Goal: Transaction & Acquisition: Purchase product/service

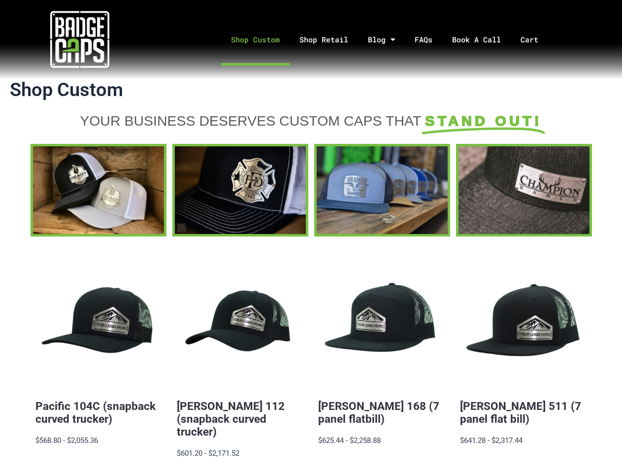
click at [311, 236] on div "Quick View Pacific 104C (snapback curved trucker) $19.88 - $2,055.36 MSRP: $568…" at bounding box center [311, 419] width 561 height 367
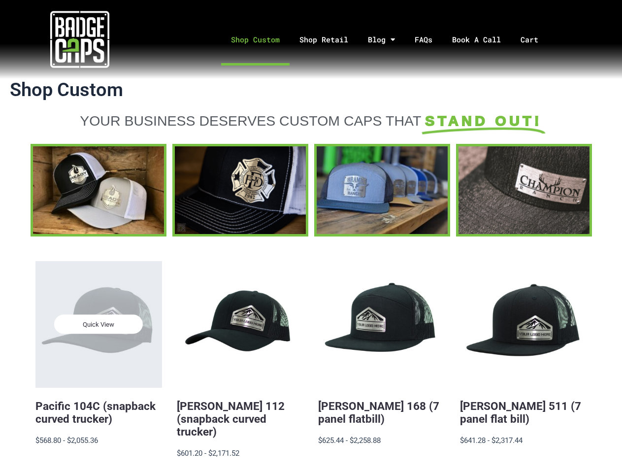
click at [98, 367] on div "Quick View" at bounding box center [98, 324] width 127 height 127
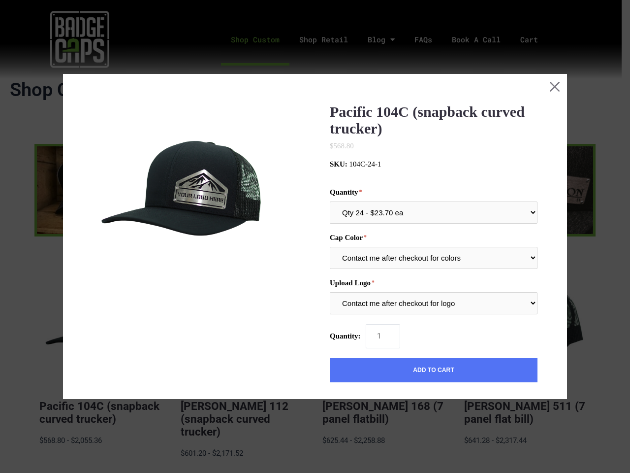
click at [98, 324] on div "Pacific 104C (snapback curved trucker) $568.80 MSRP: 0 reviews SKU: 104C-24-1 Q…" at bounding box center [315, 378] width 445 height 550
click at [240, 367] on div "Pacific 104C (snapback curved trucker) $568.80 MSRP: 0 reviews SKU: 104C-24-1 Q…" at bounding box center [315, 378] width 445 height 550
click at [240, 324] on div "Pacific 104C (snapback curved trucker) $568.80 MSRP: 0 reviews SKU: 104C-24-1 Q…" at bounding box center [315, 378] width 445 height 550
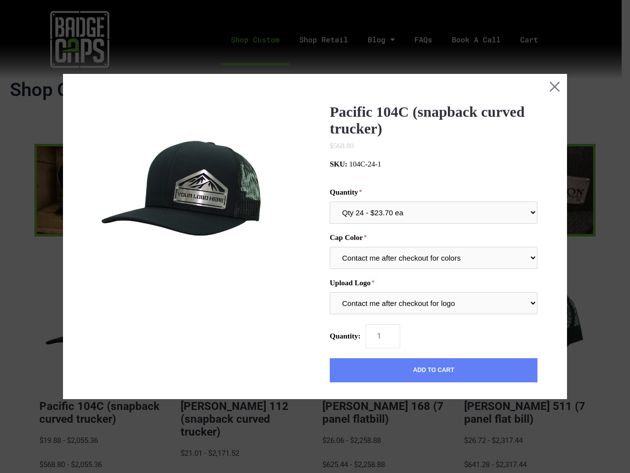
click at [381, 367] on button "Add to Cart" at bounding box center [434, 370] width 208 height 25
click at [381, 324] on input "1" at bounding box center [383, 336] width 34 height 24
click at [523, 367] on button "Add to Cart" at bounding box center [434, 370] width 208 height 25
click at [523, 324] on div "Quantity: 1" at bounding box center [434, 336] width 208 height 24
